Goal: Navigation & Orientation: Find specific page/section

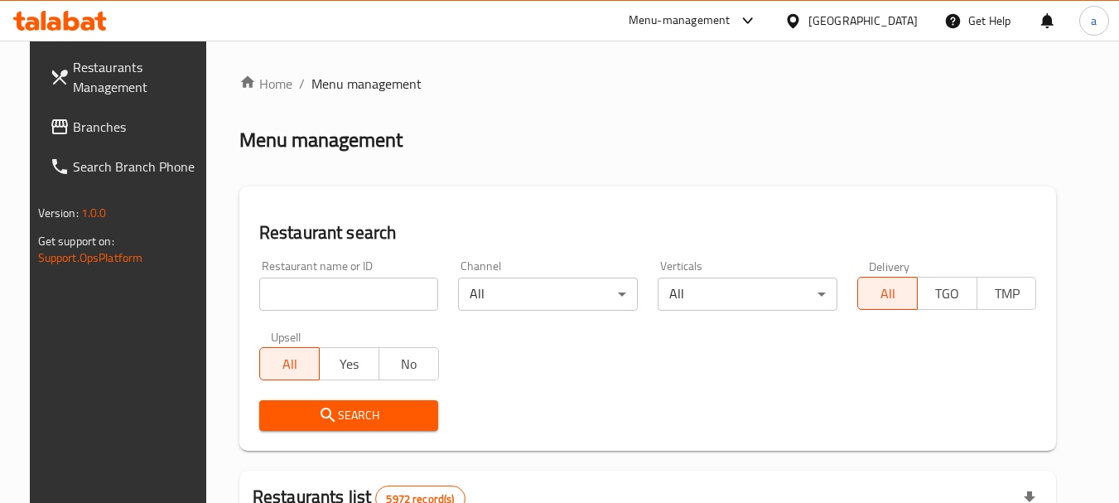
click at [79, 118] on span "Branches" at bounding box center [138, 127] width 131 height 20
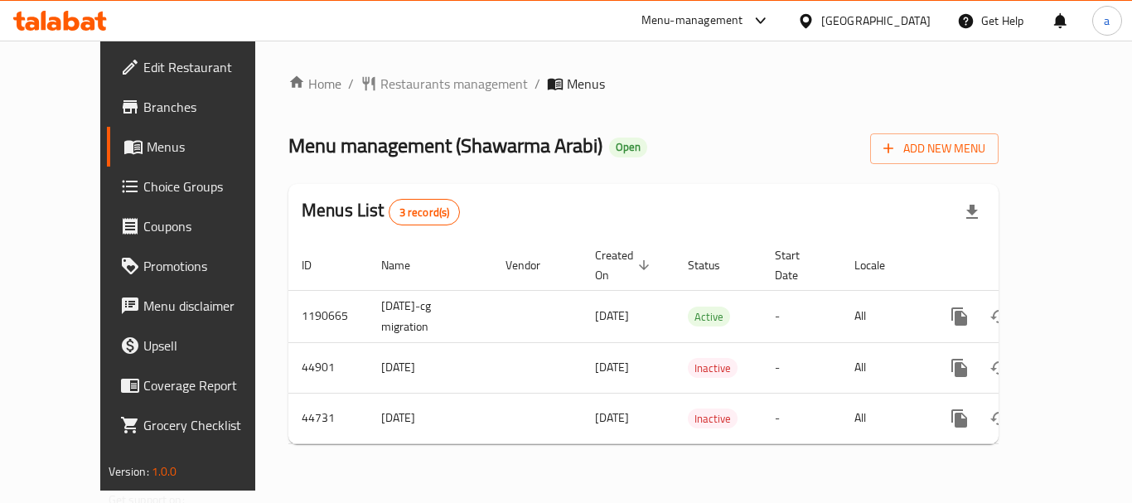
click at [380, 91] on span "Restaurants management" at bounding box center [453, 84] width 147 height 20
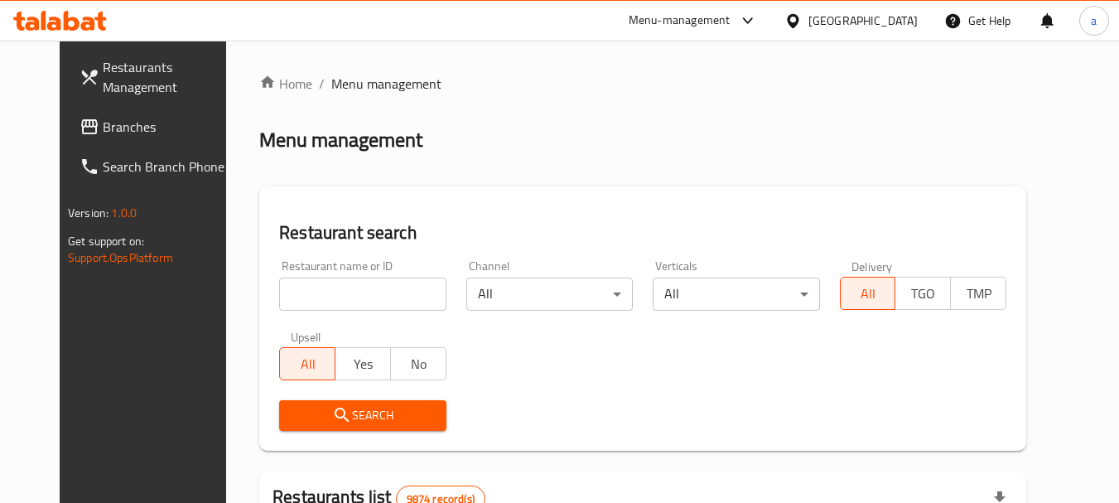
click at [104, 131] on span "Branches" at bounding box center [168, 127] width 131 height 20
